Goal: Information Seeking & Learning: Learn about a topic

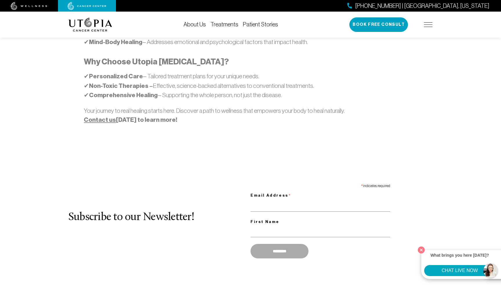
scroll to position [426, 0]
click at [422, 250] on button "Close" at bounding box center [422, 250] width 12 height 12
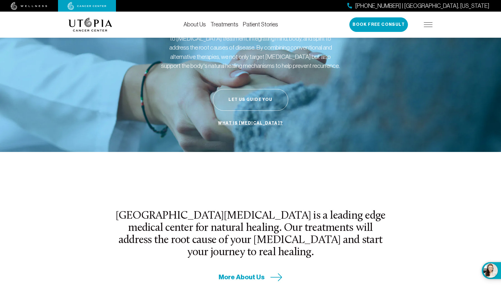
scroll to position [1, 0]
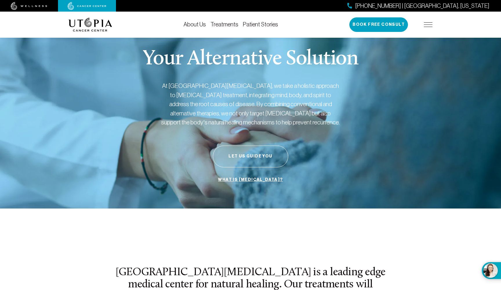
click at [234, 22] on link "Treatments" at bounding box center [225, 24] width 28 height 6
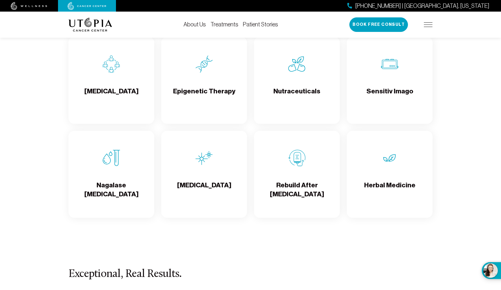
scroll to position [1010, 0]
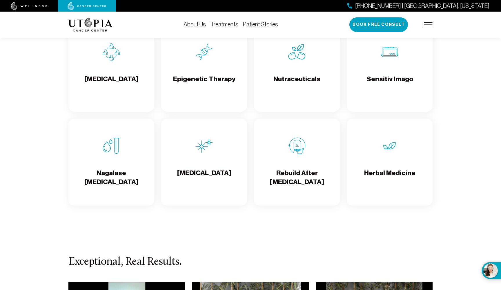
click at [210, 143] on img at bounding box center [204, 145] width 17 height 17
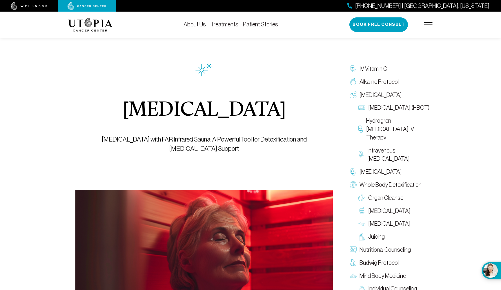
click at [261, 23] on link "Patient Stories" at bounding box center [260, 24] width 35 height 6
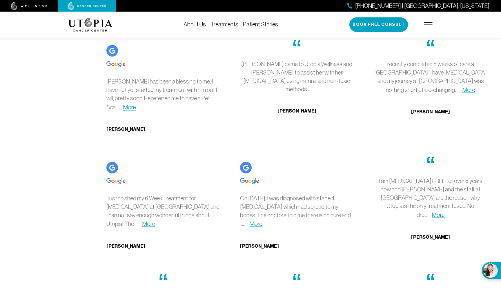
scroll to position [1600, 0]
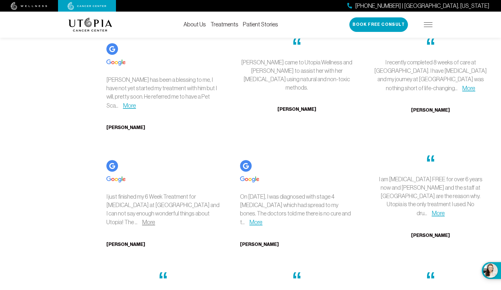
click at [142, 219] on link "More" at bounding box center [148, 222] width 13 height 7
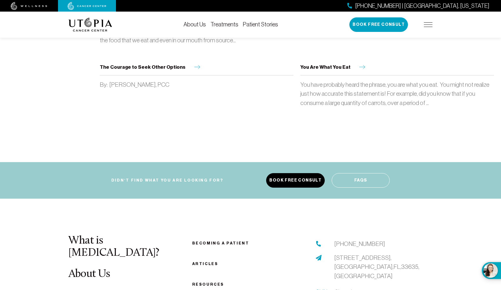
scroll to position [3594, 0]
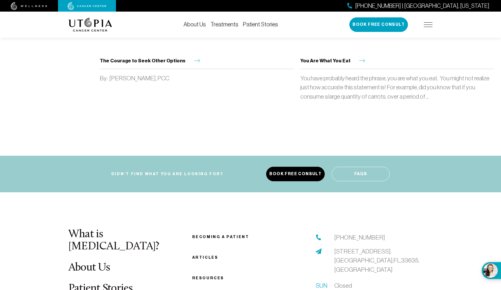
click at [201, 255] on link "Articles" at bounding box center [205, 257] width 26 height 4
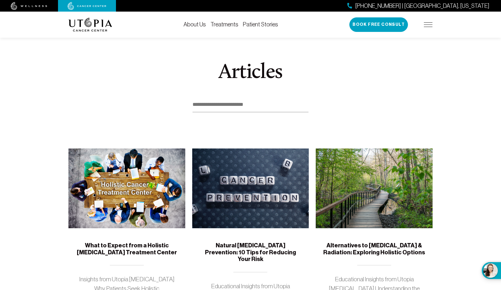
click at [430, 26] on img at bounding box center [428, 24] width 9 height 5
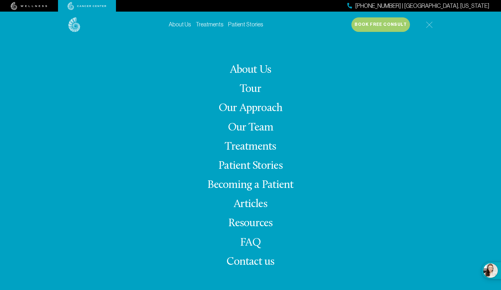
click at [255, 127] on link "Our Team" at bounding box center [251, 127] width 46 height 11
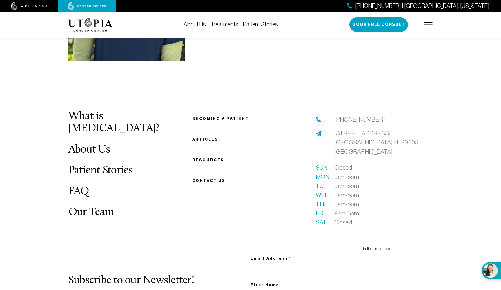
scroll to position [1848, 0]
